Goal: Information Seeking & Learning: Learn about a topic

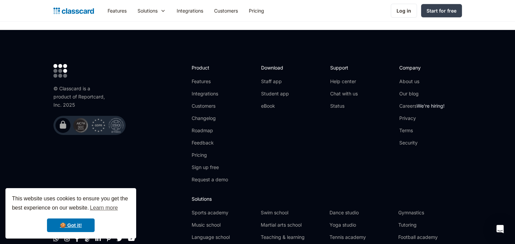
scroll to position [2230, 0]
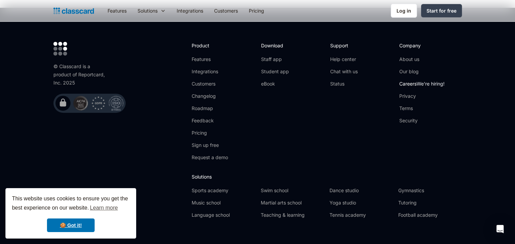
click at [414, 80] on link "Careers We're hiring!" at bounding box center [422, 83] width 45 height 7
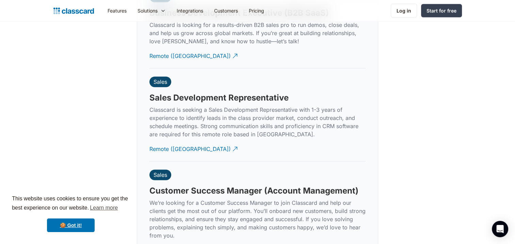
scroll to position [1894, 0]
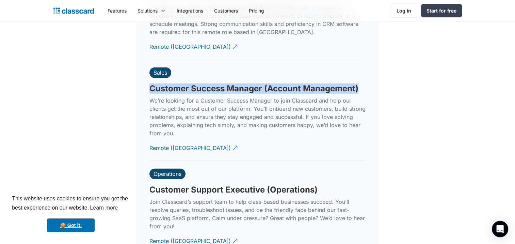
drag, startPoint x: 151, startPoint y: 81, endPoint x: 376, endPoint y: 73, distance: 225.0
click at [376, 73] on div "Open roles “You miss 100% of the shots you don't take.” – Wayne Gretzk. Go ahea…" at bounding box center [257, -1] width 241 height 709
copy h3 "Customer Success Manager (Account Management)"
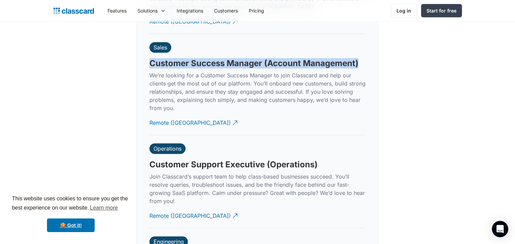
scroll to position [1997, 0]
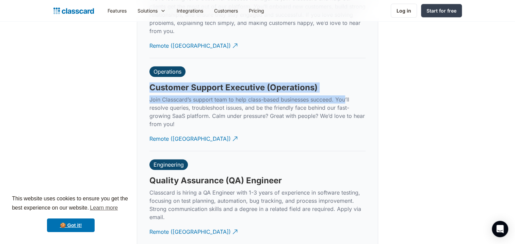
drag, startPoint x: 151, startPoint y: 79, endPoint x: 346, endPoint y: 68, distance: 195.5
click at [346, 68] on div "Operations Customer Support Executive (Operations) Join Classcard’s support tea…" at bounding box center [258, 104] width 216 height 93
